Goal: Task Accomplishment & Management: Complete application form

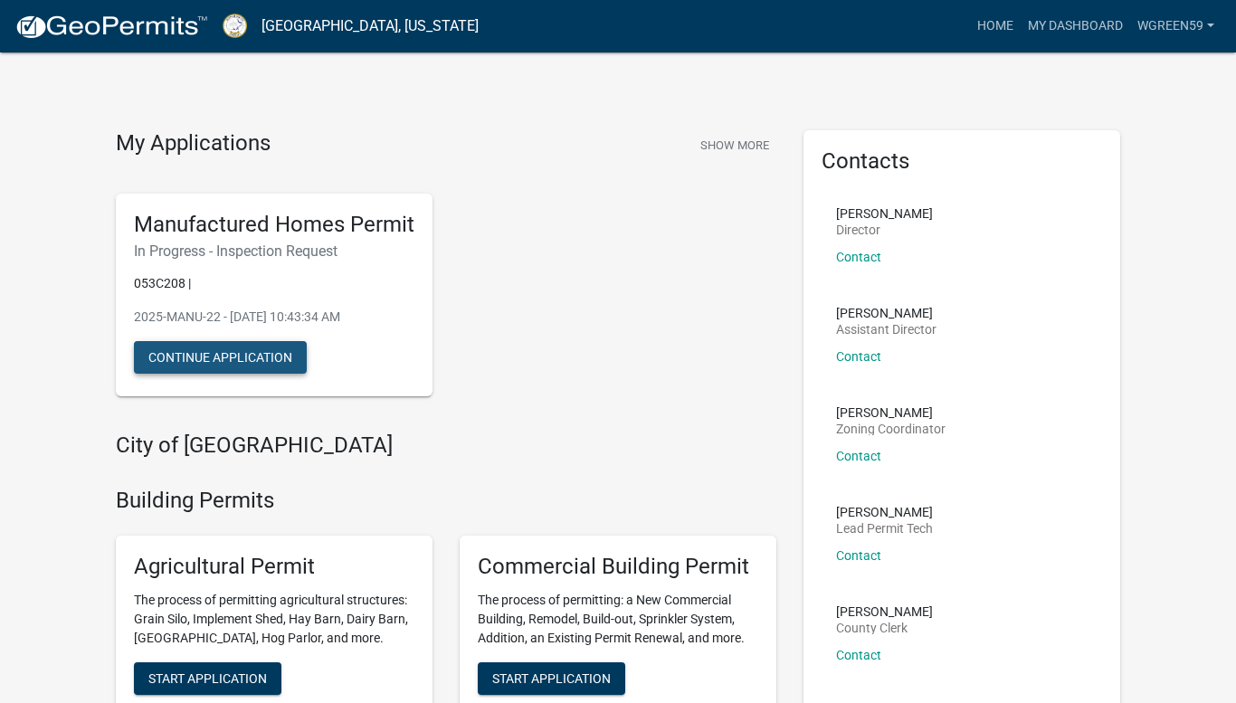
click at [220, 356] on button "Continue Application" at bounding box center [220, 357] width 173 height 33
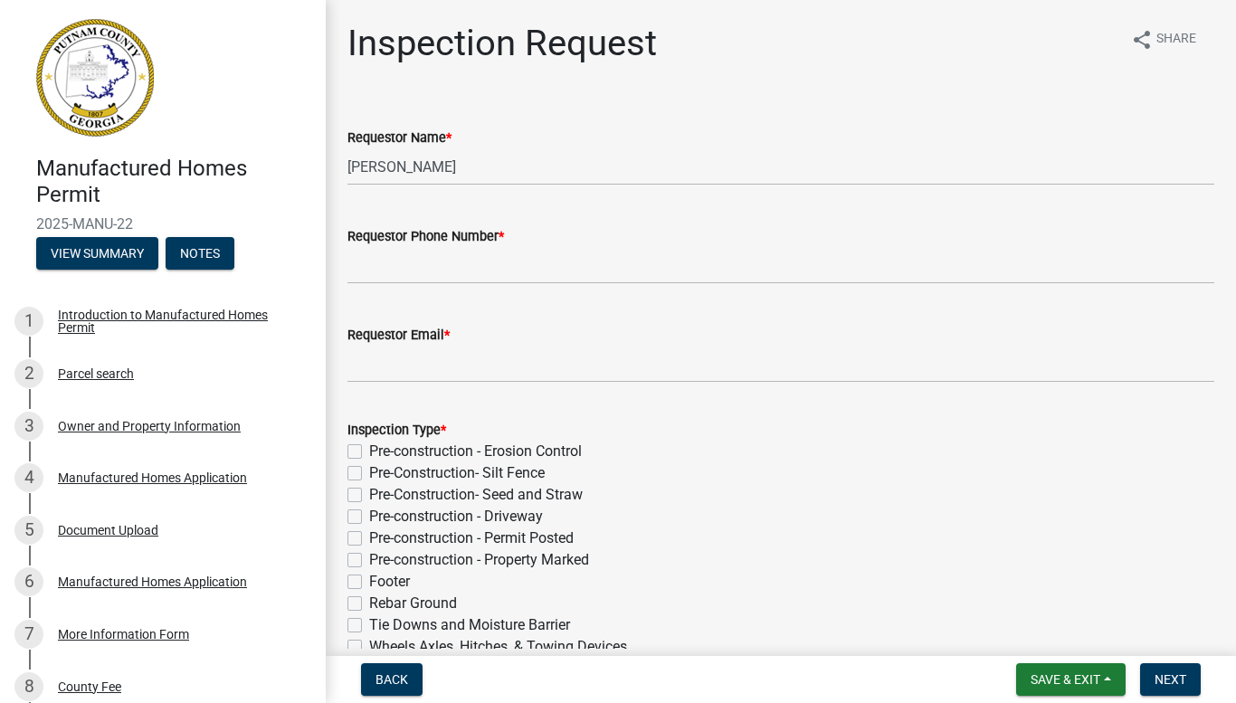
click at [801, 556] on div "Pre-construction - Property Marked" at bounding box center [781, 560] width 867 height 22
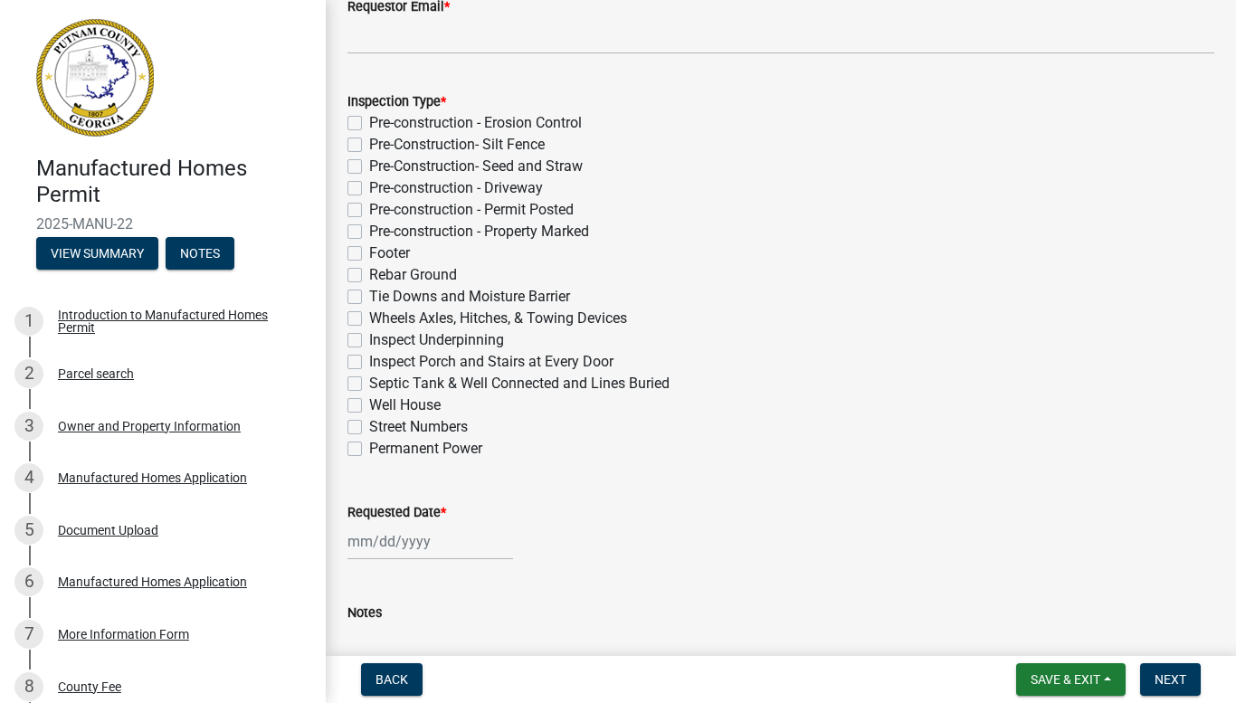
scroll to position [329, 0]
click at [369, 296] on label "Tie Downs and Moisture Barrier" at bounding box center [469, 296] width 201 height 22
click at [369, 296] on input "Tie Downs and Moisture Barrier" at bounding box center [375, 291] width 12 height 12
checkbox input "true"
checkbox input "false"
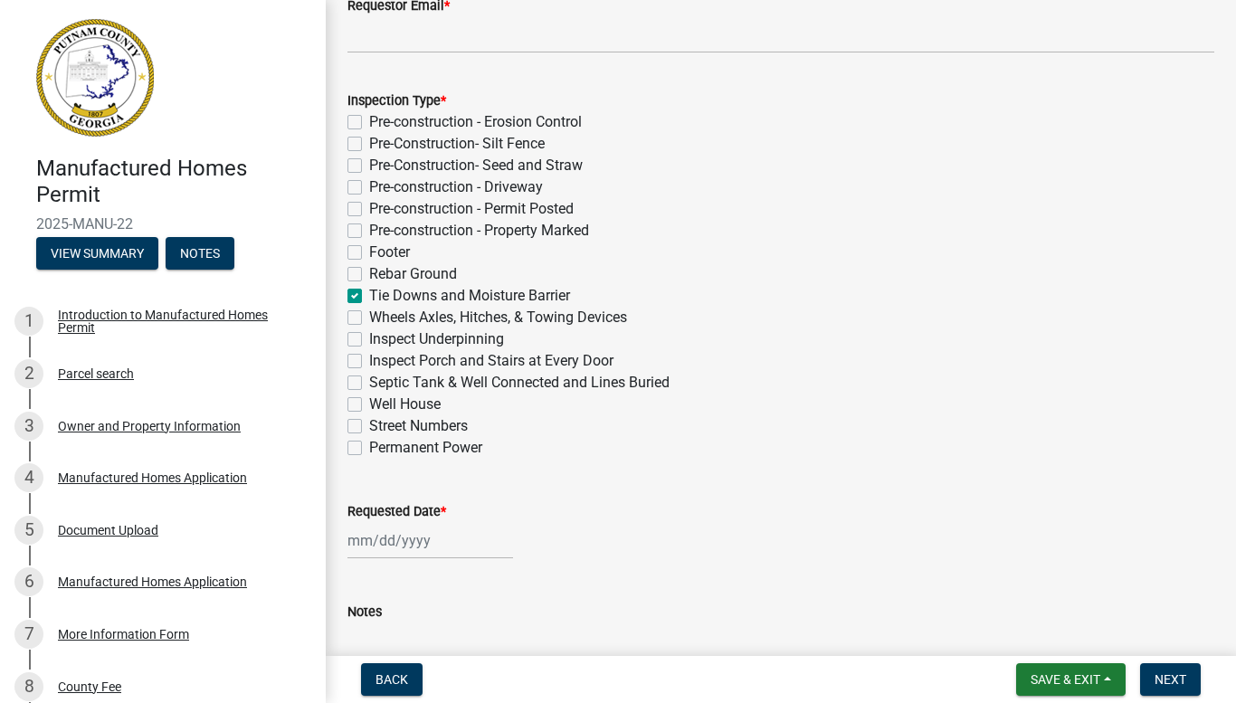
checkbox input "false"
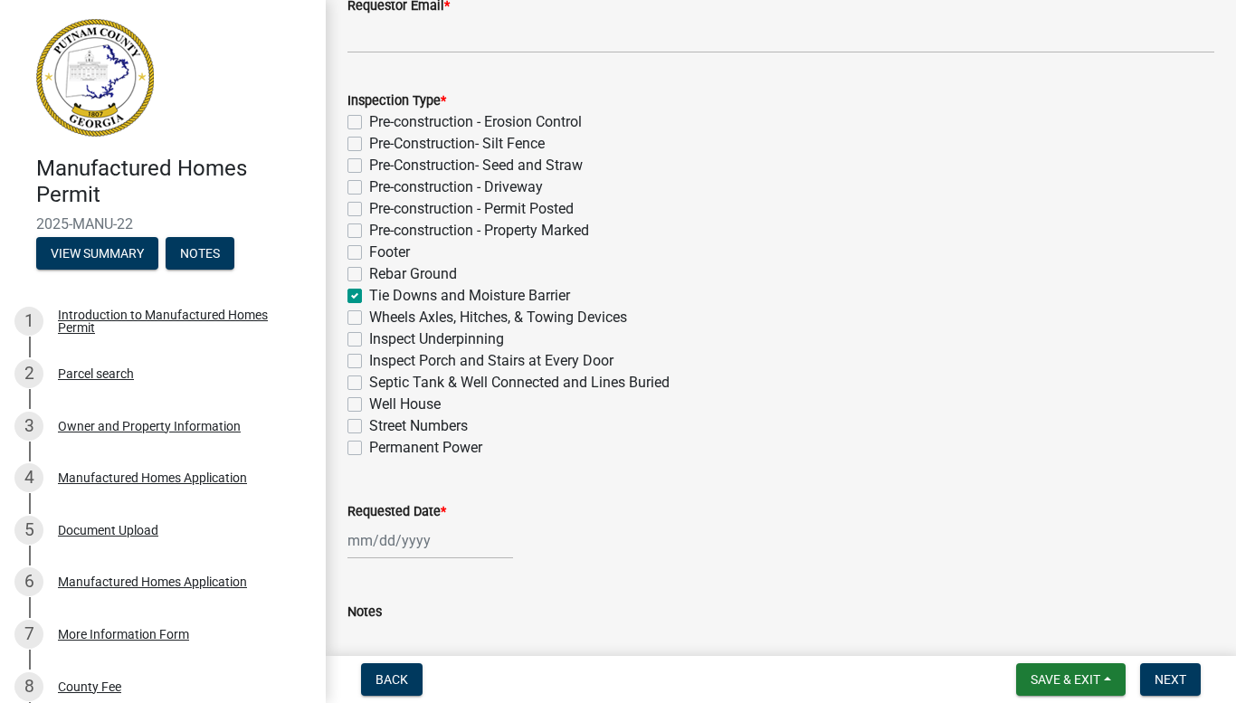
checkbox input "false"
checkbox input "true"
checkbox input "false"
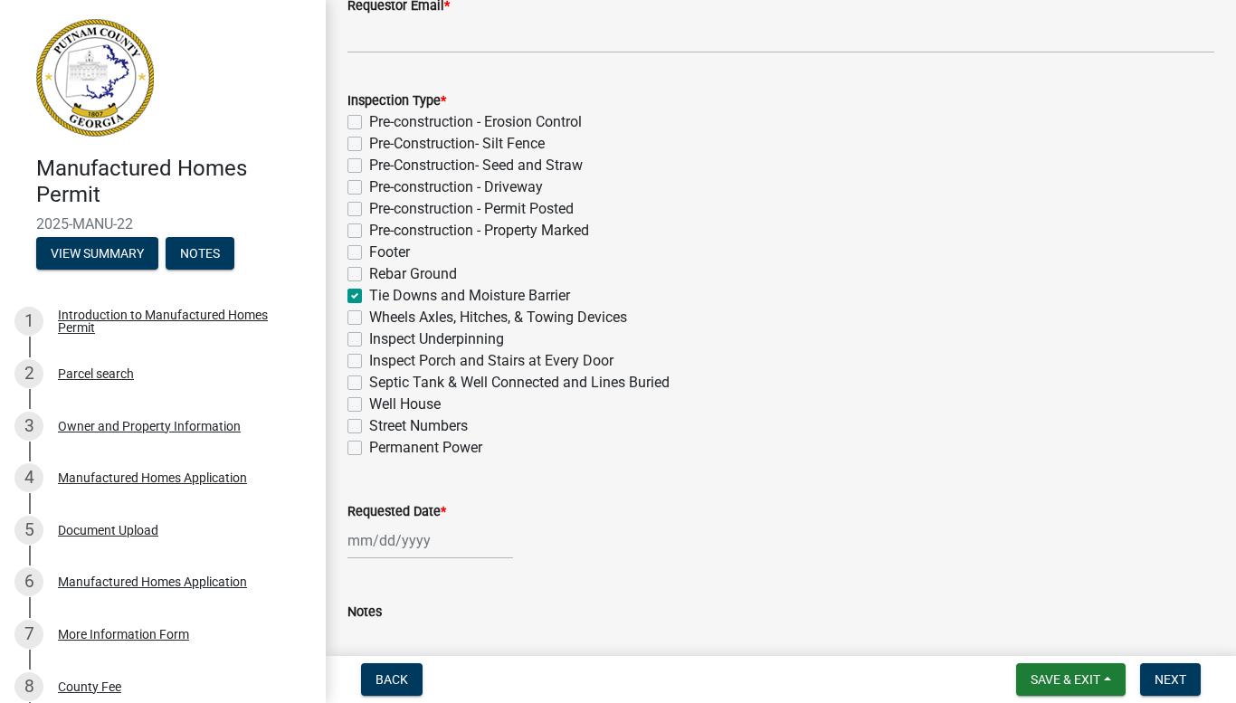
checkbox input "false"
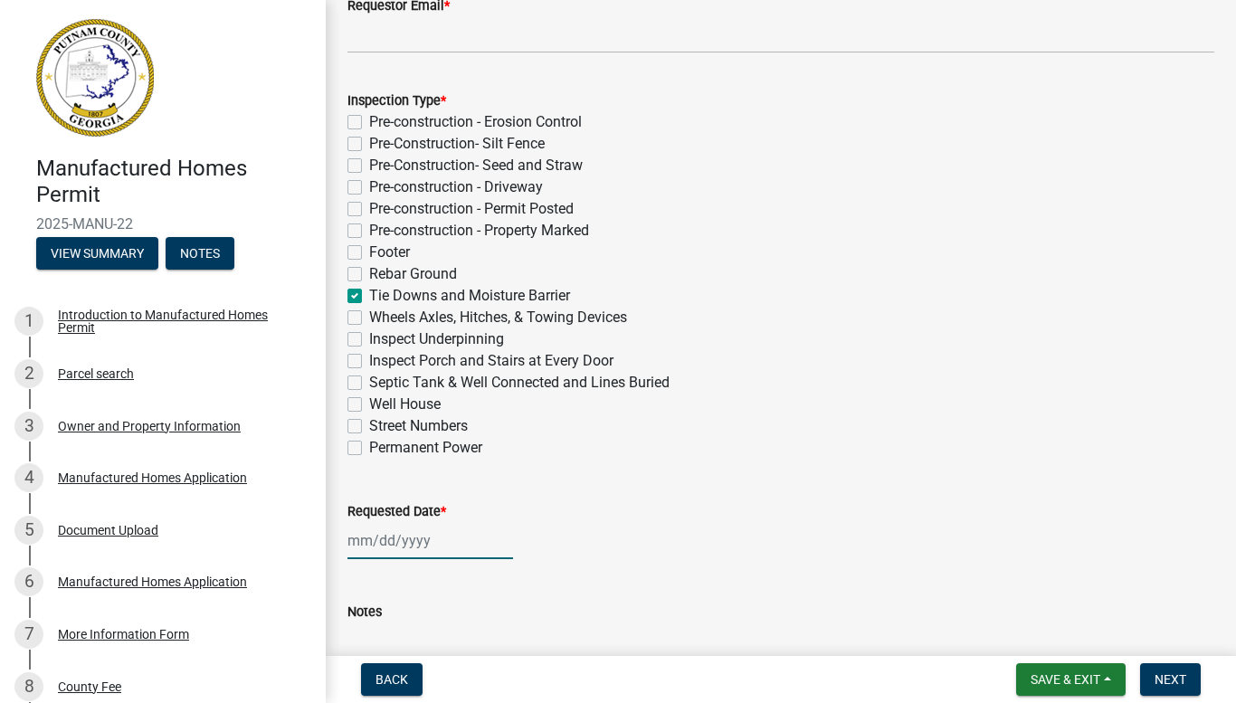
click at [389, 539] on div at bounding box center [431, 540] width 166 height 37
select select "9"
select select "2025"
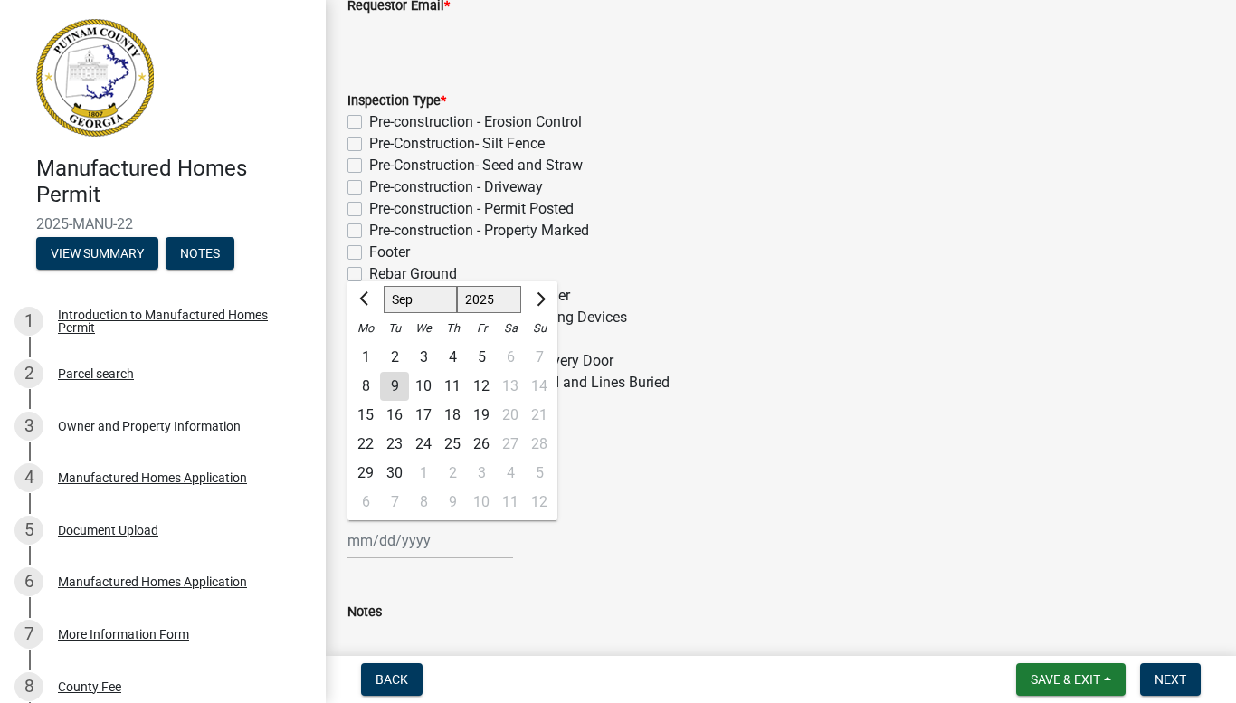
click at [425, 386] on div "10" at bounding box center [423, 386] width 29 height 29
type input "[DATE]"
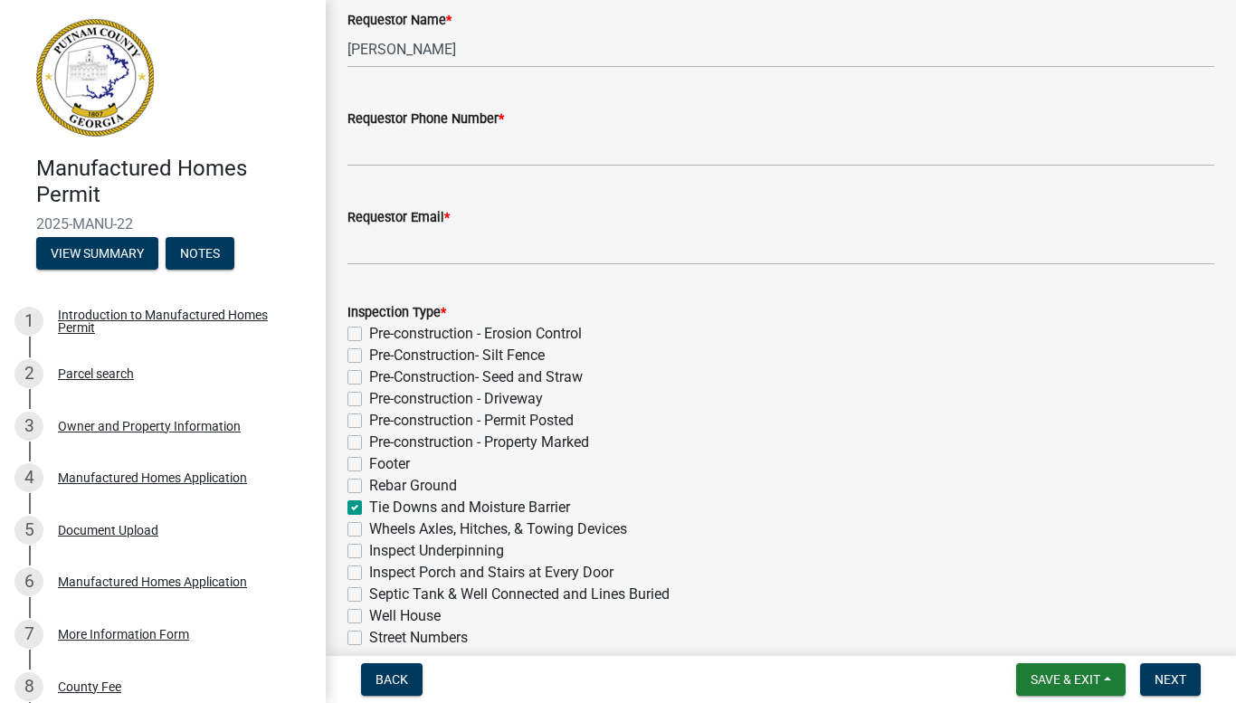
scroll to position [110, 0]
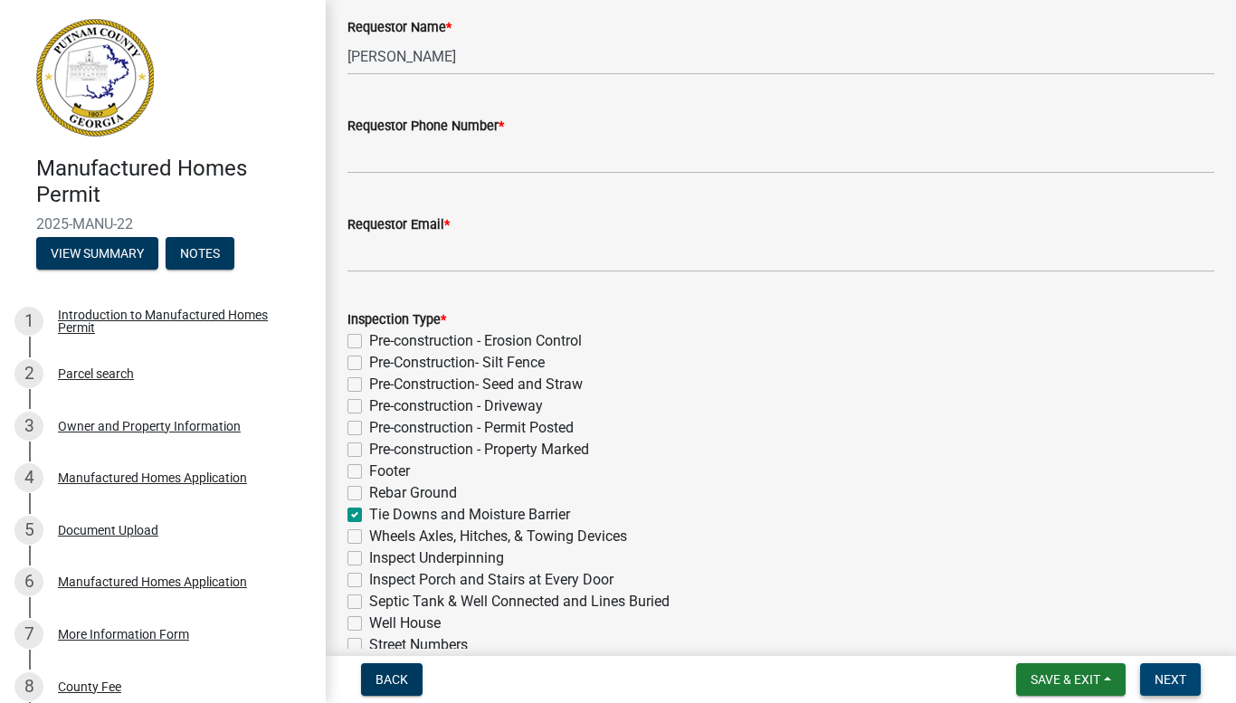
click at [1157, 672] on span "Next" at bounding box center [1171, 679] width 32 height 14
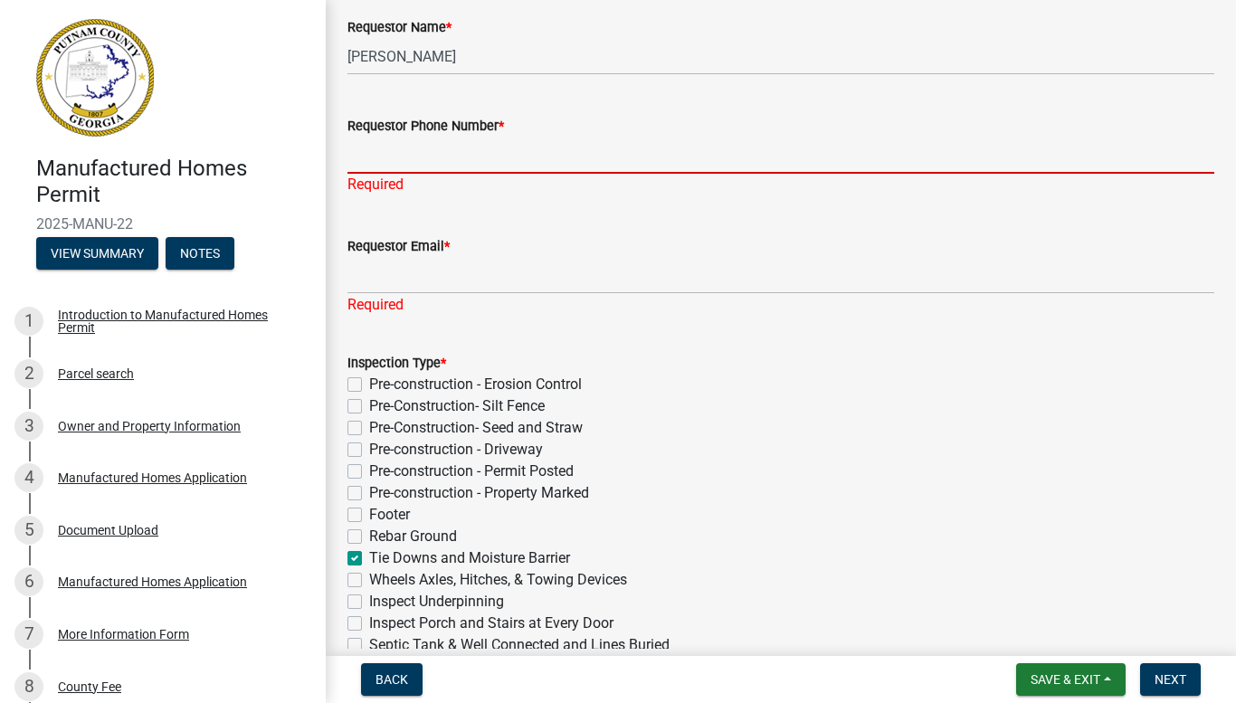
click at [567, 160] on input "Requestor Phone Number *" at bounding box center [781, 155] width 867 height 37
type input "4047250410"
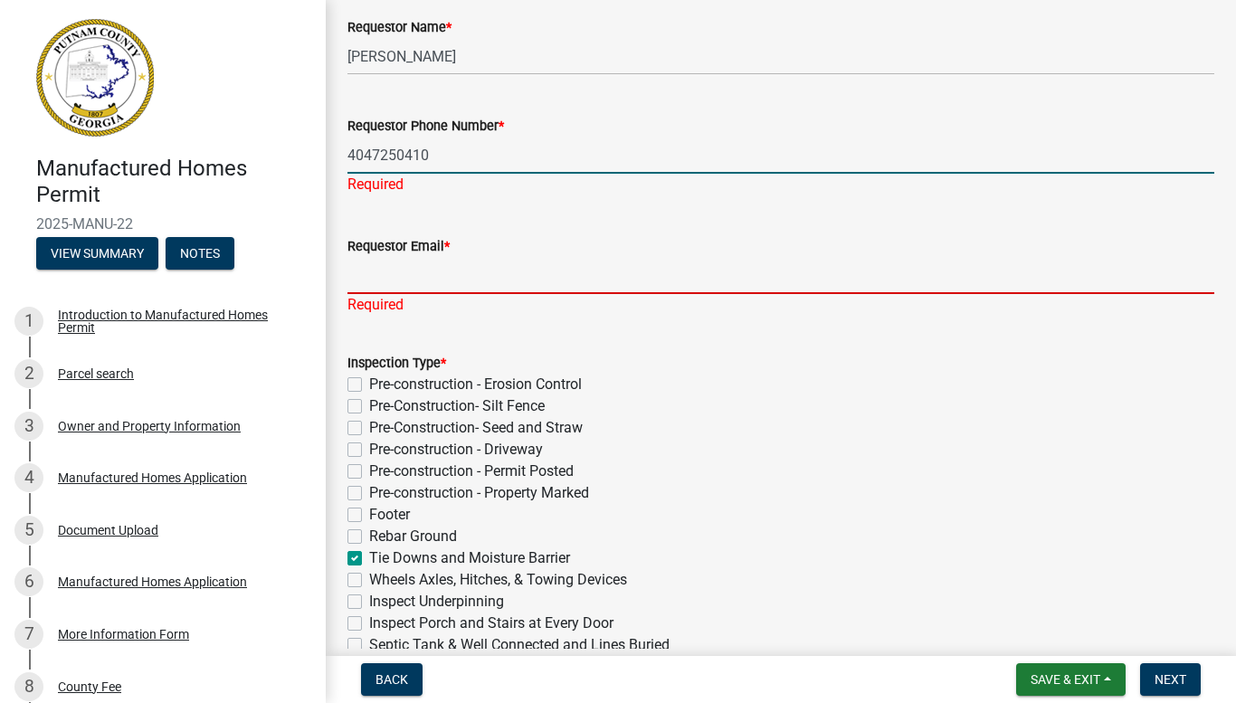
type input "[EMAIL_ADDRESS][DOMAIN_NAME]"
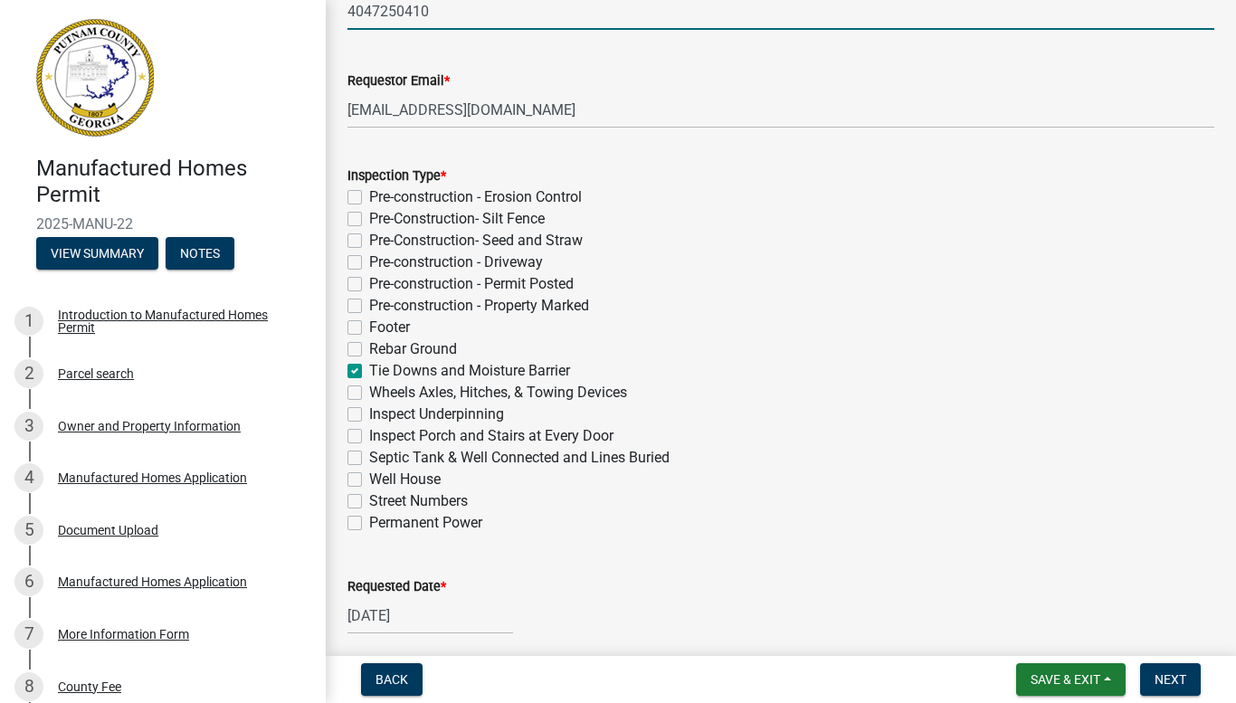
scroll to position [255, 0]
click at [1168, 673] on span "Next" at bounding box center [1171, 679] width 32 height 14
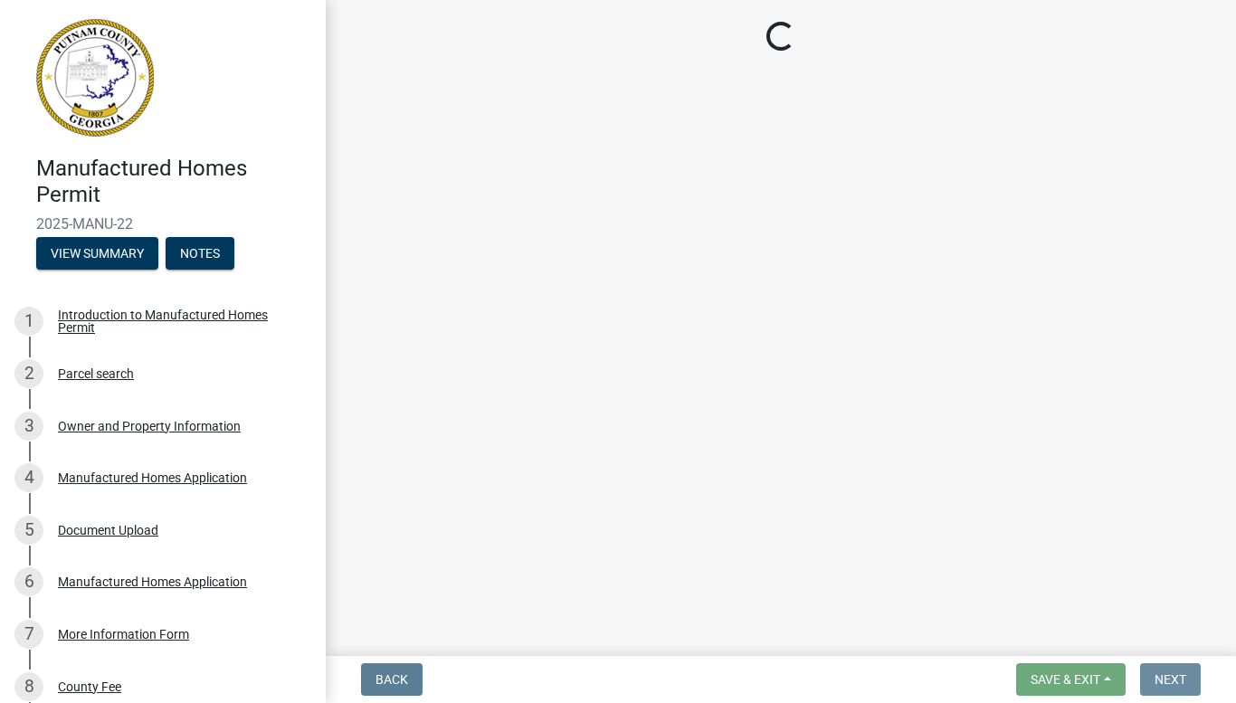
scroll to position [0, 0]
